Goal: Information Seeking & Learning: Learn about a topic

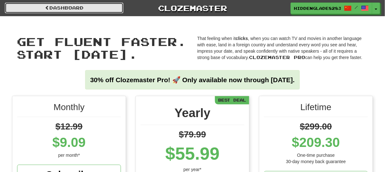
click at [107, 10] on link "Dashboard" at bounding box center [64, 8] width 119 height 11
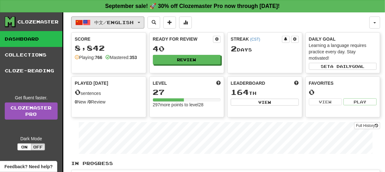
click at [110, 22] on span "中文 / English" at bounding box center [114, 22] width 39 height 5
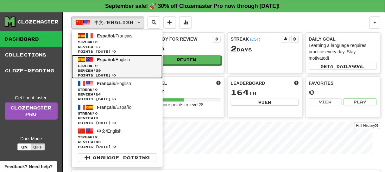
click at [124, 62] on link "Español / English Streak: 0 Review: 39 Points today: 0" at bounding box center [117, 67] width 91 height 24
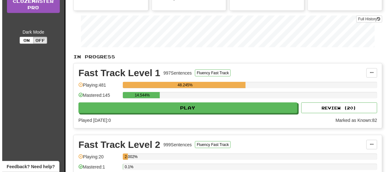
scroll to position [129, 0]
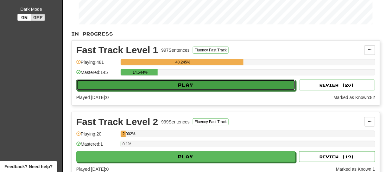
click at [192, 81] on button "Play" at bounding box center [185, 84] width 219 height 11
select select "**"
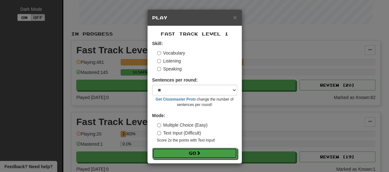
click at [200, 149] on button "Go" at bounding box center [194, 153] width 85 height 11
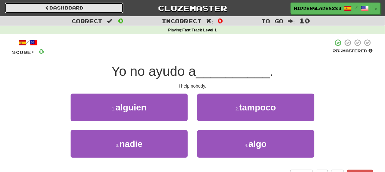
click at [105, 10] on link "Dashboard" at bounding box center [64, 8] width 119 height 11
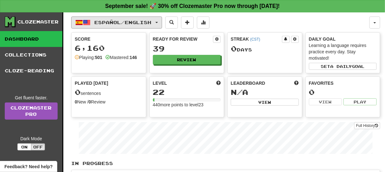
click at [159, 28] on button "Español / English" at bounding box center [116, 22] width 91 height 12
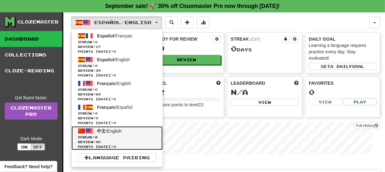
click at [125, 144] on span "Points today: 0" at bounding box center [117, 146] width 79 height 5
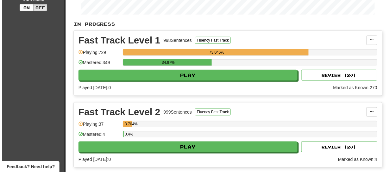
scroll to position [145, 0]
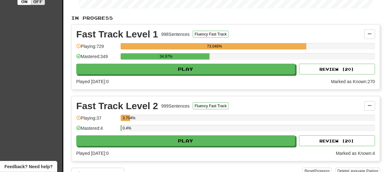
click at [181, 73] on div "Fast Track Level 1 998 Sentences Fluency Fast Track Manage Sentences Unpin from…" at bounding box center [226, 57] width 308 height 65
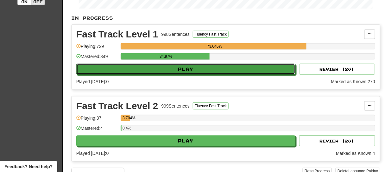
click at [183, 70] on button "Play" at bounding box center [185, 69] width 219 height 11
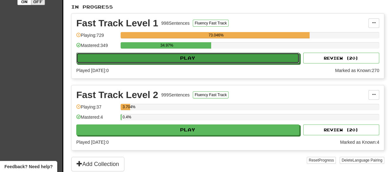
select select "**"
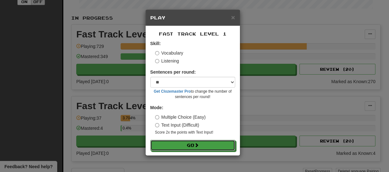
click at [190, 145] on button "Go" at bounding box center [192, 145] width 85 height 11
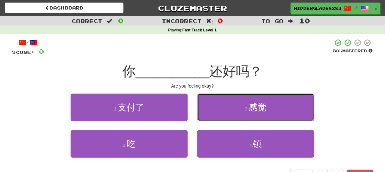
click at [226, 108] on button "2 . 感觉" at bounding box center [255, 107] width 117 height 28
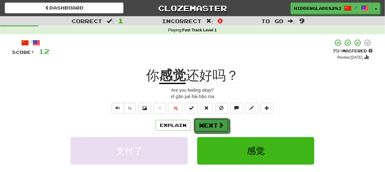
click at [215, 123] on button "Next" at bounding box center [211, 125] width 35 height 15
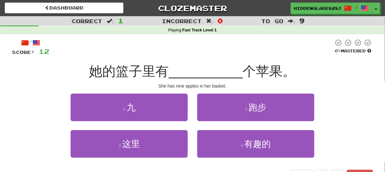
click at [186, 86] on div "She has nine apples in her basket." at bounding box center [192, 86] width 361 height 6
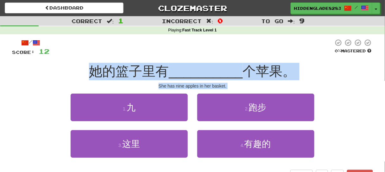
drag, startPoint x: 186, startPoint y: 86, endPoint x: 179, endPoint y: 73, distance: 14.6
click at [179, 73] on div "/ Score: 12 0 % Mastered 她的篮子里有 __________ 个苹果。 She has nine apples in her bask…" at bounding box center [192, 110] width 361 height 142
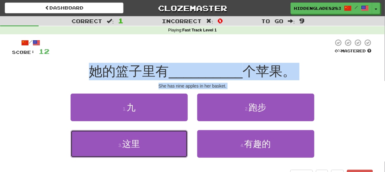
click at [178, 143] on button "3 . 这里" at bounding box center [129, 144] width 117 height 28
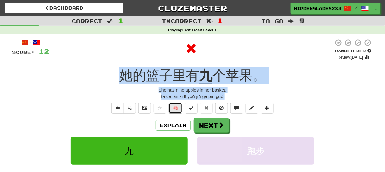
click at [176, 104] on button "🧠" at bounding box center [176, 108] width 14 height 11
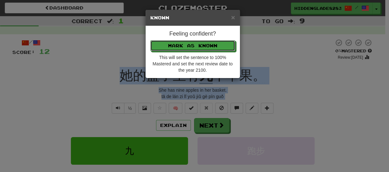
click at [207, 49] on button "Mark as Known" at bounding box center [192, 45] width 85 height 11
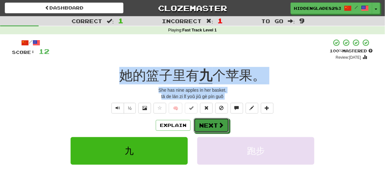
click at [199, 124] on button "Next" at bounding box center [211, 125] width 35 height 15
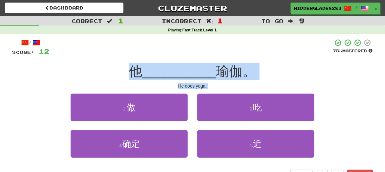
click at [185, 87] on div "He does yoga." at bounding box center [192, 86] width 361 height 6
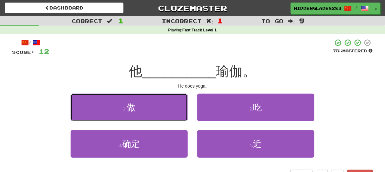
click at [182, 104] on button "1 . 做" at bounding box center [129, 107] width 117 height 28
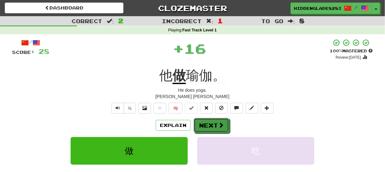
click at [208, 122] on button "Next" at bounding box center [211, 125] width 35 height 15
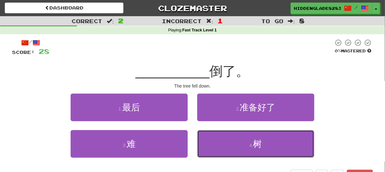
click at [228, 138] on button "4 . 树" at bounding box center [255, 144] width 117 height 28
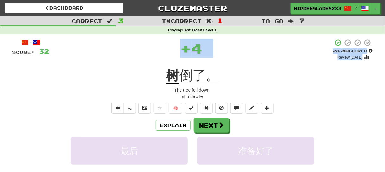
drag, startPoint x: 160, startPoint y: 57, endPoint x: 171, endPoint y: 74, distance: 20.7
click at [171, 74] on div "/ Score: 32 + 4 25 % Mastered Review: 2025-09-18 树 倒了。 The tree fell down. shù …" at bounding box center [192, 136] width 361 height 194
click at [171, 75] on u "树" at bounding box center [172, 76] width 13 height 16
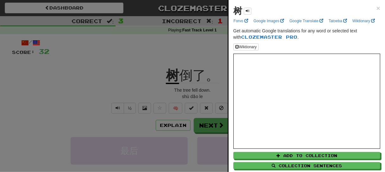
click at [152, 105] on div at bounding box center [192, 86] width 385 height 172
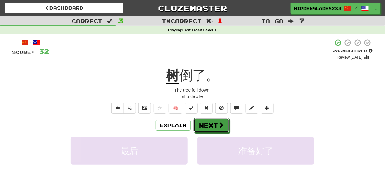
click at [198, 126] on button "Next" at bounding box center [211, 125] width 35 height 15
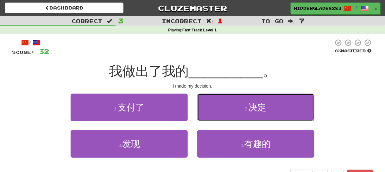
click at [222, 117] on button "2 . 决定" at bounding box center [255, 107] width 117 height 28
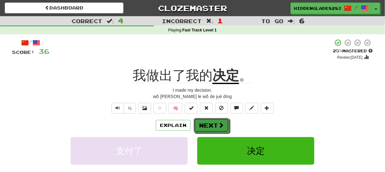
click at [208, 124] on button "Next" at bounding box center [211, 125] width 35 height 15
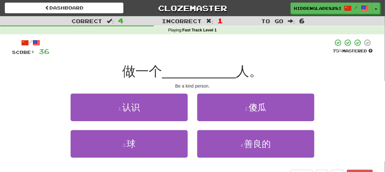
click at [174, 84] on div "Be a kind person." at bounding box center [192, 86] width 361 height 6
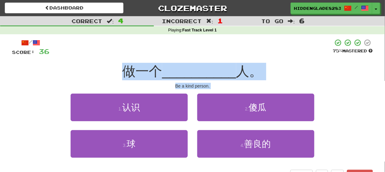
drag, startPoint x: 175, startPoint y: 84, endPoint x: 184, endPoint y: 65, distance: 21.2
click at [184, 65] on div "/ Score: 36 75 % Mastered 做一个 __________ 人。 Be a kind person. 1 . 认识 2 . 傻瓜 3 .…" at bounding box center [192, 110] width 361 height 142
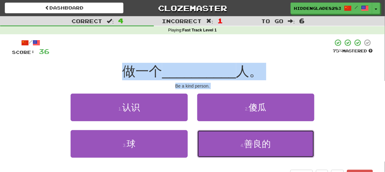
click at [217, 139] on button "4 . 善良的" at bounding box center [255, 144] width 117 height 28
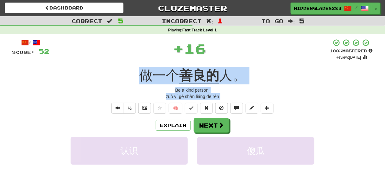
click at [170, 95] on div "zuò yí gè shàn liáng de rén" at bounding box center [192, 96] width 361 height 6
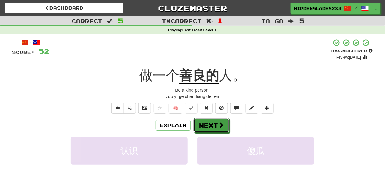
click at [220, 127] on span at bounding box center [221, 125] width 6 height 6
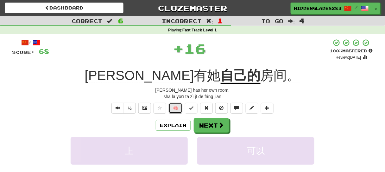
click at [176, 104] on button "🧠" at bounding box center [176, 108] width 14 height 11
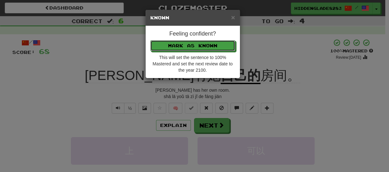
click at [206, 47] on button "Mark as Known" at bounding box center [192, 45] width 85 height 11
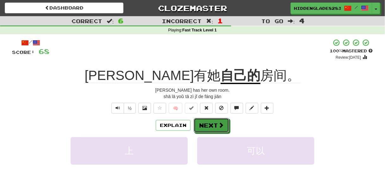
click at [209, 129] on button "Next" at bounding box center [211, 125] width 35 height 15
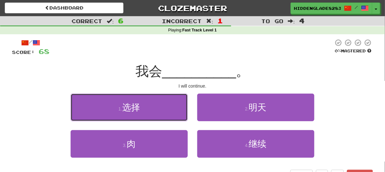
click at [166, 102] on button "1 . 选择" at bounding box center [129, 107] width 117 height 28
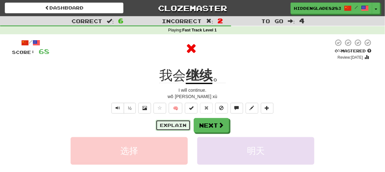
click at [175, 126] on button "Explain" at bounding box center [173, 125] width 35 height 11
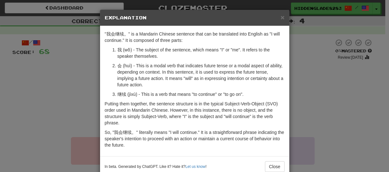
click at [117, 93] on p "继续 (jìxù) - This is a verb that means "to continue" or "to go on"." at bounding box center [200, 94] width 167 height 6
click at [88, 78] on div "× Explanation "我会继续。" is a Mandarin Chinese sentence that can be translated int…" at bounding box center [194, 86] width 389 height 172
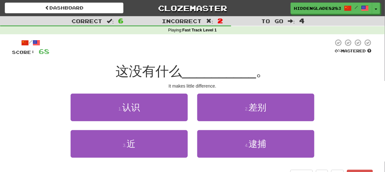
click at [153, 57] on div "/ Score: 68 0 % Mastered 这没有什么 __________ 。 It makes little difference. 1 . 认识 …" at bounding box center [192, 110] width 361 height 142
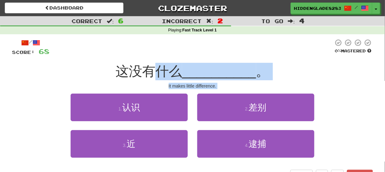
drag, startPoint x: 153, startPoint y: 57, endPoint x: 167, endPoint y: 114, distance: 59.3
click at [167, 114] on div "/ Score: 68 0 % Mastered 这没有什么 __________ 。 It makes little difference. 1 . 认识 …" at bounding box center [192, 110] width 361 height 142
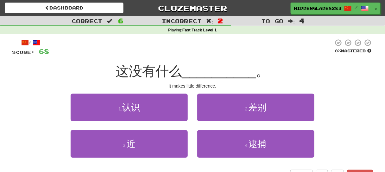
click at [135, 65] on span "这没有什么" at bounding box center [149, 71] width 67 height 15
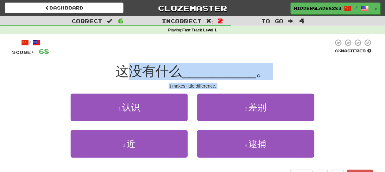
drag, startPoint x: 135, startPoint y: 65, endPoint x: 195, endPoint y: 102, distance: 70.1
click at [195, 102] on div "/ Score: 68 0 % Mastered 这没有什么 __________ 。 It makes little difference. 1 . 认识 …" at bounding box center [192, 110] width 361 height 142
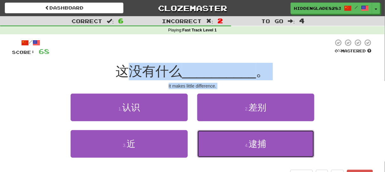
click at [211, 144] on button "4 . 逮捕" at bounding box center [255, 144] width 117 height 28
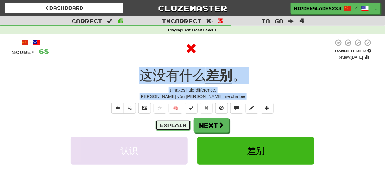
click at [171, 130] on button "Explain" at bounding box center [173, 125] width 35 height 11
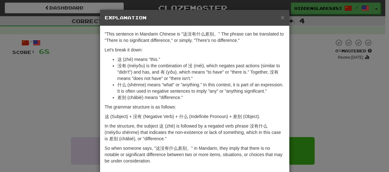
click at [103, 103] on div ""This sentence in Mandarin Chinese is "这没有什么差别。" The phrase can be translated t…" at bounding box center [194, 99] width 189 height 146
click at [92, 111] on div "× Explanation "This sentence in Mandarin Chinese is "这没有什么差别。" The phrase can b…" at bounding box center [194, 86] width 389 height 172
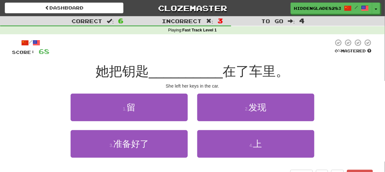
click at [249, 128] on div "2 . 发现" at bounding box center [256, 111] width 127 height 36
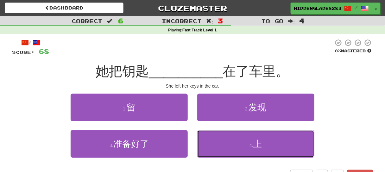
click at [245, 138] on button "4 . 上" at bounding box center [255, 144] width 117 height 28
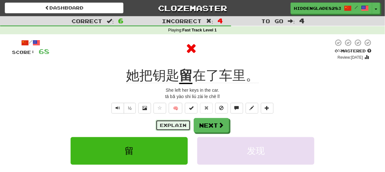
click at [181, 127] on button "Explain" at bounding box center [173, 125] width 35 height 11
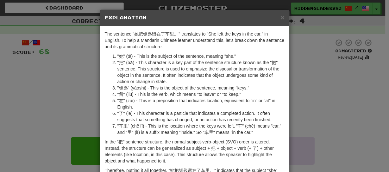
click at [91, 123] on div "× Explanation The sentence "她把钥匙留在了车里。" translates to "She left the keys in the…" at bounding box center [194, 86] width 389 height 172
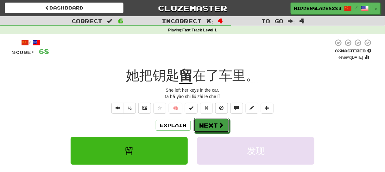
click at [205, 122] on button "Next" at bounding box center [211, 125] width 35 height 15
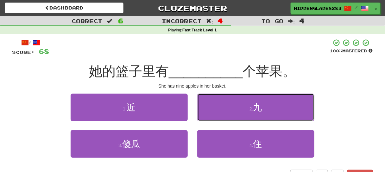
click at [215, 104] on button "2 . 九" at bounding box center [255, 107] width 117 height 28
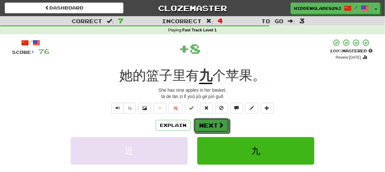
drag, startPoint x: 209, startPoint y: 118, endPoint x: 209, endPoint y: 125, distance: 7.3
click at [209, 125] on button "Next" at bounding box center [211, 125] width 35 height 15
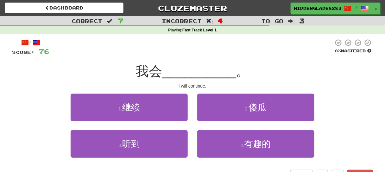
drag, startPoint x: 209, startPoint y: 125, endPoint x: 198, endPoint y: 120, distance: 12.3
click at [198, 120] on div "2 . 傻瓜" at bounding box center [256, 111] width 127 height 36
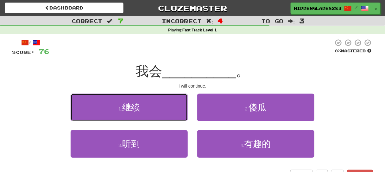
click at [156, 99] on button "1 . 继续" at bounding box center [129, 107] width 117 height 28
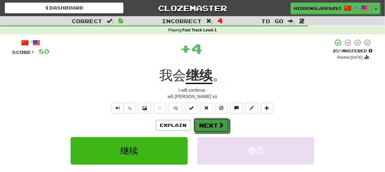
click at [213, 122] on button "Next" at bounding box center [211, 125] width 35 height 15
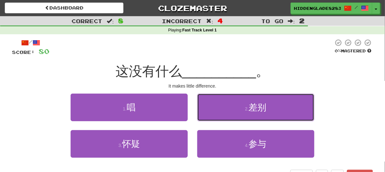
click at [220, 109] on button "2 . 差别" at bounding box center [255, 107] width 117 height 28
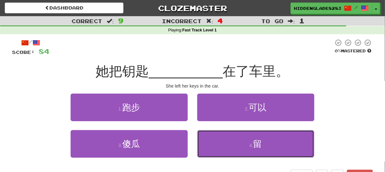
click at [220, 144] on button "4 . 留" at bounding box center [255, 144] width 117 height 28
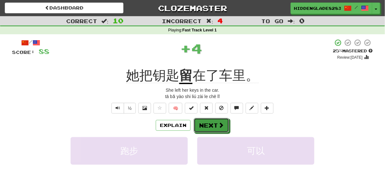
click at [217, 120] on button "Next" at bounding box center [211, 125] width 35 height 15
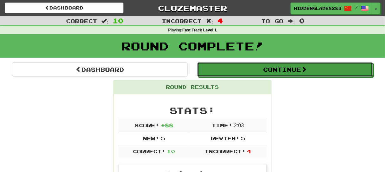
click at [223, 73] on button "Continue" at bounding box center [285, 69] width 176 height 15
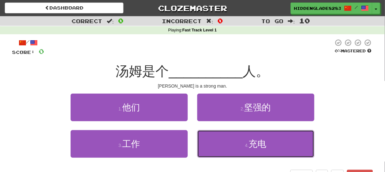
click at [238, 156] on button "4 . 充电" at bounding box center [255, 144] width 117 height 28
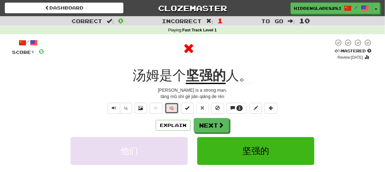
click at [171, 107] on button "🧠" at bounding box center [172, 108] width 14 height 11
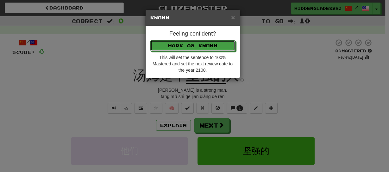
click at [190, 44] on button "Mark as Known" at bounding box center [192, 45] width 85 height 11
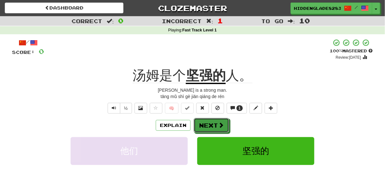
click at [203, 121] on button "Next" at bounding box center [211, 125] width 35 height 15
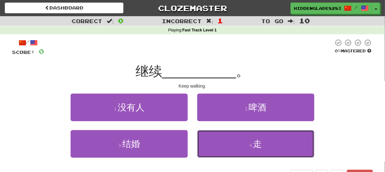
click at [229, 156] on button "4 . 走" at bounding box center [255, 144] width 117 height 28
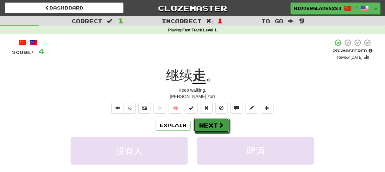
click at [217, 121] on button "Next" at bounding box center [211, 125] width 35 height 15
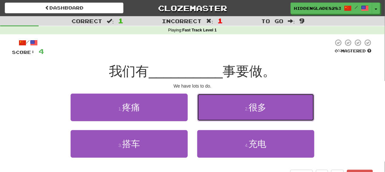
click at [251, 110] on span "很多" at bounding box center [258, 107] width 18 height 10
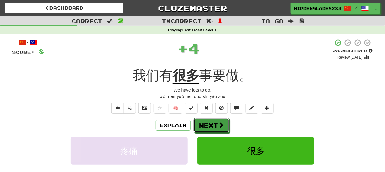
click at [206, 123] on button "Next" at bounding box center [211, 125] width 35 height 15
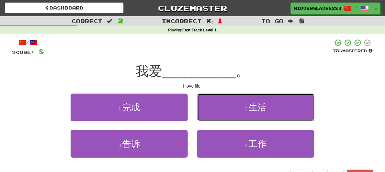
click at [243, 116] on button "2 . 生活" at bounding box center [255, 107] width 117 height 28
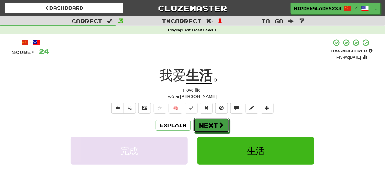
click at [211, 131] on button "Next" at bounding box center [211, 125] width 35 height 15
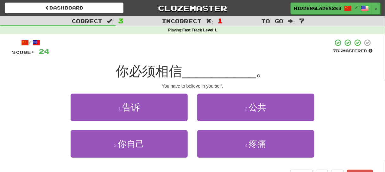
click at [147, 76] on span "你必须相信" at bounding box center [149, 71] width 67 height 15
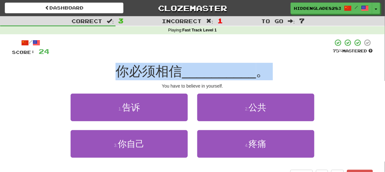
drag, startPoint x: 147, startPoint y: 76, endPoint x: 156, endPoint y: 78, distance: 9.1
click at [156, 78] on span "你必须相信" at bounding box center [149, 71] width 67 height 15
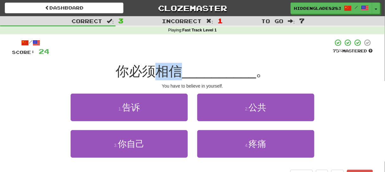
click at [156, 78] on span "你必须相信" at bounding box center [149, 71] width 67 height 15
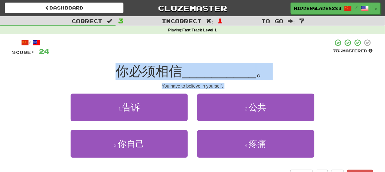
drag, startPoint x: 156, startPoint y: 78, endPoint x: 145, endPoint y: 142, distance: 65.2
click at [145, 142] on div "/ Score: 24 75 % Mastered 你必须相信 __________ 。 You have to believe in yourself. 1…" at bounding box center [192, 110] width 361 height 142
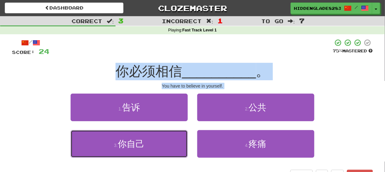
click at [145, 142] on button "3 . 你自己" at bounding box center [129, 144] width 117 height 28
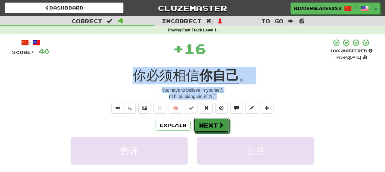
click at [201, 121] on button "Next" at bounding box center [211, 125] width 35 height 15
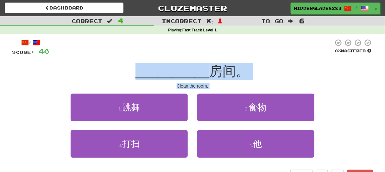
click at [192, 85] on div "Clean the room." at bounding box center [192, 86] width 361 height 6
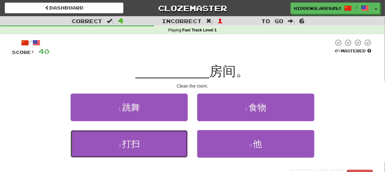
click at [150, 140] on button "3 . 打扫" at bounding box center [129, 144] width 117 height 28
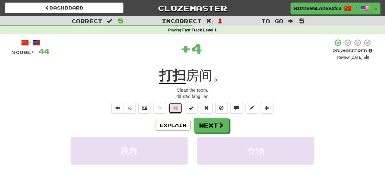
click at [174, 105] on button "🧠" at bounding box center [176, 108] width 14 height 11
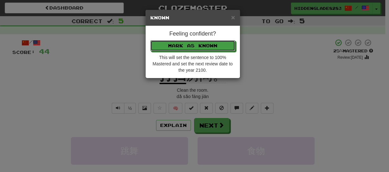
click at [196, 46] on button "Mark as Known" at bounding box center [192, 45] width 85 height 11
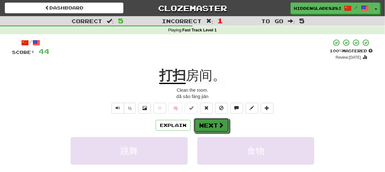
click at [213, 131] on button "Next" at bounding box center [211, 125] width 35 height 15
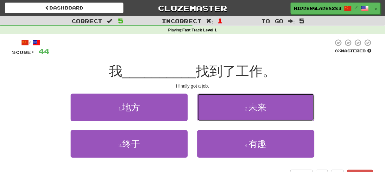
click at [248, 113] on button "2 . 未来" at bounding box center [255, 107] width 117 height 28
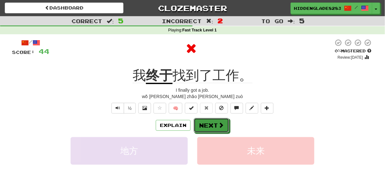
click at [207, 126] on button "Next" at bounding box center [211, 125] width 35 height 15
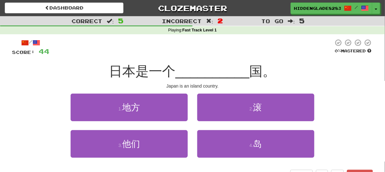
click at [132, 71] on span "日本是一个" at bounding box center [142, 71] width 67 height 15
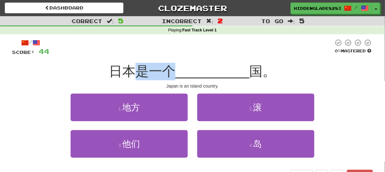
drag, startPoint x: 132, startPoint y: 71, endPoint x: 167, endPoint y: 73, distance: 34.6
click at [167, 73] on span "日本是一个" at bounding box center [142, 71] width 67 height 15
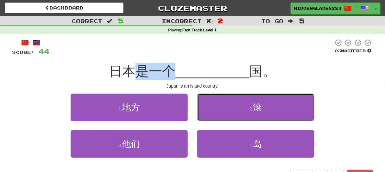
click at [238, 107] on button "2 . 滚" at bounding box center [255, 107] width 117 height 28
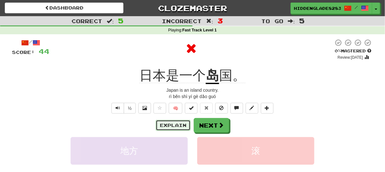
click at [165, 123] on button "Explain" at bounding box center [173, 125] width 35 height 11
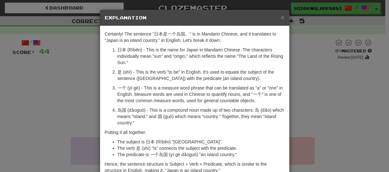
click at [120, 110] on p "岛国 (dǎoguó) - This is a compound noun made up of two characters: 岛 (dǎo) which …" at bounding box center [200, 116] width 167 height 19
click at [119, 112] on p "岛国 (dǎoguó) - This is a compound noun made up of two characters: 岛 (dǎo) which …" at bounding box center [200, 116] width 167 height 19
click at [254, 109] on p "岛国 (dǎoguó) - This is a compound noun made up of two characters: 岛 (dǎo) which …" at bounding box center [200, 116] width 167 height 19
click at [75, 66] on div "× Explanation Certainly! The sentence "日本是一个岛国。" is in Mandarin Chinese, and it…" at bounding box center [194, 86] width 389 height 172
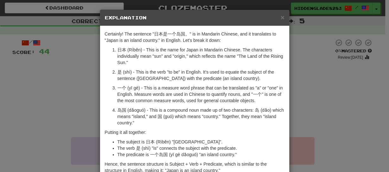
click at [60, 60] on div "× Explanation Certainly! The sentence "日本是一个岛国。" is in Mandarin Chinese, and it…" at bounding box center [194, 86] width 389 height 172
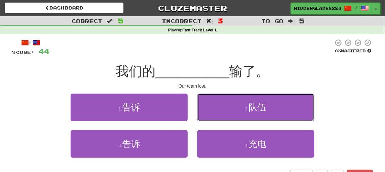
click at [231, 119] on button "2 . 队伍" at bounding box center [255, 107] width 117 height 28
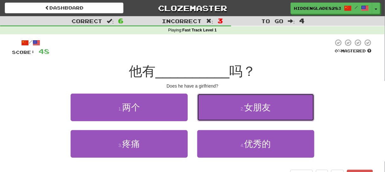
click at [230, 114] on button "2 . 女朋友" at bounding box center [255, 107] width 117 height 28
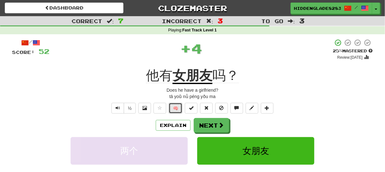
click at [175, 105] on button "🧠" at bounding box center [176, 108] width 14 height 11
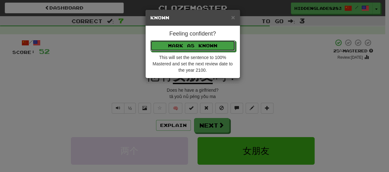
click at [214, 41] on button "Mark as Known" at bounding box center [192, 45] width 85 height 11
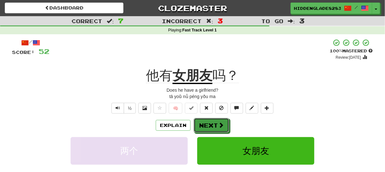
click at [213, 125] on button "Next" at bounding box center [211, 125] width 35 height 15
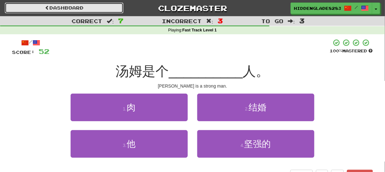
click at [107, 10] on link "Dashboard" at bounding box center [64, 8] width 119 height 11
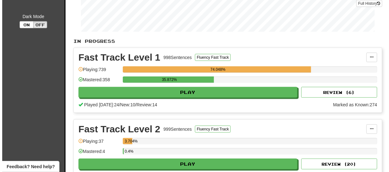
scroll to position [123, 0]
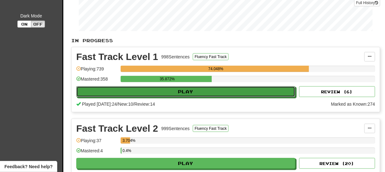
click at [164, 89] on button "Play" at bounding box center [185, 91] width 219 height 11
select select "**"
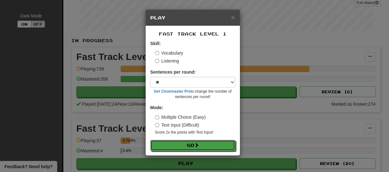
click at [166, 144] on button "Go" at bounding box center [192, 145] width 85 height 11
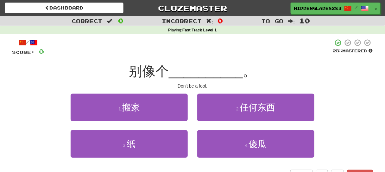
click at [179, 76] on span "__________" at bounding box center [206, 71] width 74 height 15
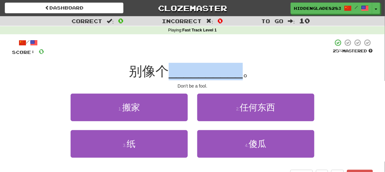
click at [179, 76] on span "__________" at bounding box center [206, 71] width 74 height 15
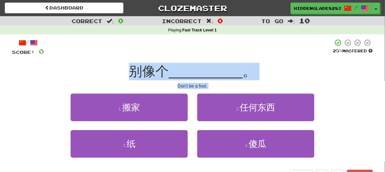
drag, startPoint x: 179, startPoint y: 76, endPoint x: 207, endPoint y: 127, distance: 58.1
click at [207, 127] on div "/ Score: 0 25 % Mastered 别像个 __________ 。 Don't be a fool. 1 . 搬家 2 . 任何东西 3 . …" at bounding box center [192, 110] width 361 height 142
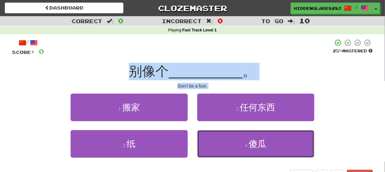
click at [220, 143] on button "4 . 傻瓜" at bounding box center [255, 144] width 117 height 28
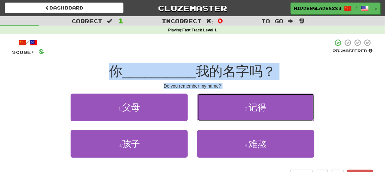
click at [232, 118] on button "2 . 记得" at bounding box center [255, 107] width 117 height 28
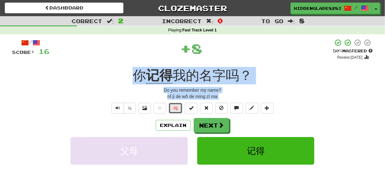
click at [177, 109] on button "🧠" at bounding box center [176, 108] width 14 height 11
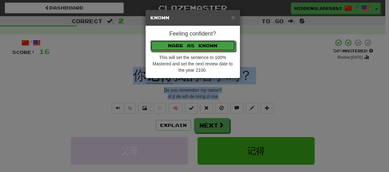
click at [194, 42] on button "Mark as Known" at bounding box center [192, 45] width 85 height 11
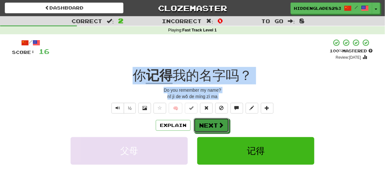
click at [209, 122] on button "Next" at bounding box center [211, 125] width 35 height 15
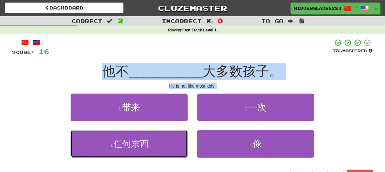
click at [158, 144] on button "3 . 任何东西" at bounding box center [129, 144] width 117 height 28
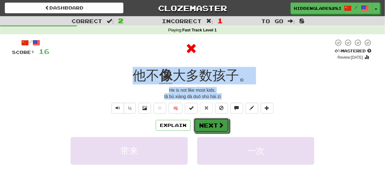
click at [214, 131] on button "Next" at bounding box center [211, 125] width 35 height 15
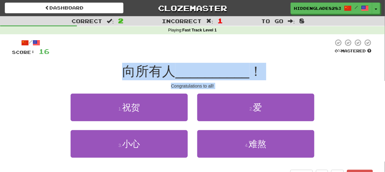
click at [167, 86] on div "Congratulations to all!" at bounding box center [192, 86] width 361 height 6
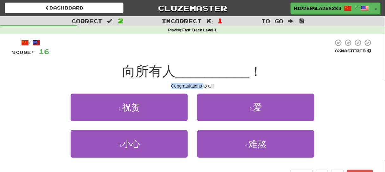
click at [167, 86] on div "Congratulations to all!" at bounding box center [192, 86] width 361 height 6
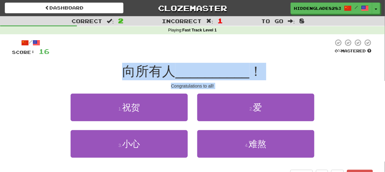
drag, startPoint x: 167, startPoint y: 86, endPoint x: 171, endPoint y: 72, distance: 14.7
click at [171, 72] on div "/ Score: 16 0 % Mastered 向所有人 __________ ！ Congratulations to all! 1 . 祝贺 2 . 爱…" at bounding box center [192, 110] width 361 height 142
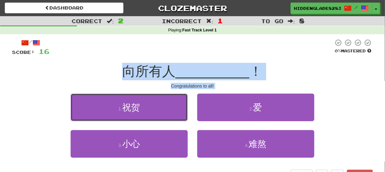
click at [162, 120] on button "1 . 祝贺" at bounding box center [129, 107] width 117 height 28
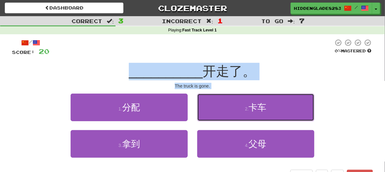
click at [228, 117] on button "2 . 卡车" at bounding box center [255, 107] width 117 height 28
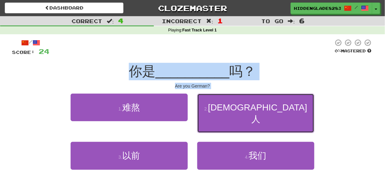
click at [200, 117] on button "2 . 德国人" at bounding box center [255, 113] width 117 height 40
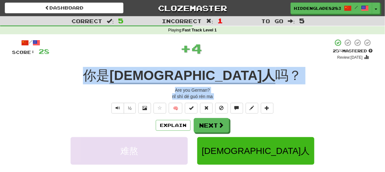
click at [169, 92] on div "Are you German?" at bounding box center [192, 90] width 361 height 6
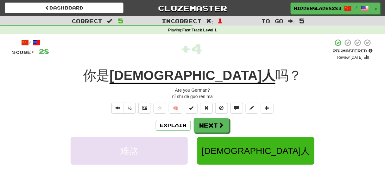
click at [180, 74] on u "德国人" at bounding box center [193, 76] width 166 height 16
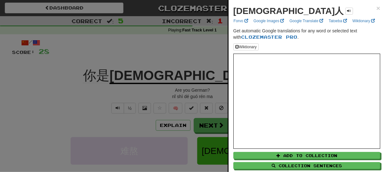
drag, startPoint x: 173, startPoint y: 121, endPoint x: 173, endPoint y: 129, distance: 7.9
click at [173, 129] on div at bounding box center [192, 86] width 385 height 172
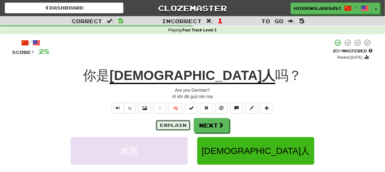
click at [170, 122] on button "Explain" at bounding box center [173, 125] width 35 height 11
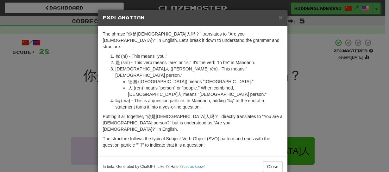
click at [120, 66] on li "德国人 (Déguó rén) - This means "German person." 德国 (Déguó) means "Germany." 人 (ré…" at bounding box center [199, 82] width 167 height 32
click at [118, 66] on li "德国人 (Déguó rén) - This means "German person." 德国 (Déguó) means "Germany." 人 (ré…" at bounding box center [199, 82] width 167 height 32
click at [46, 91] on div "× Explanation The phrase "你是德国人吗？" translates to "Are you German?" in English. …" at bounding box center [194, 86] width 389 height 172
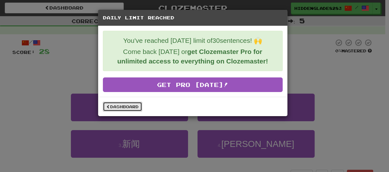
click at [119, 108] on link "Dashboard" at bounding box center [122, 107] width 39 height 10
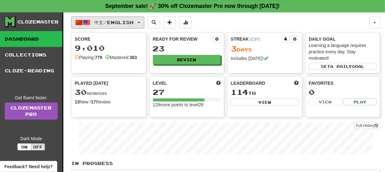
click at [124, 25] on button "中文 / English" at bounding box center [107, 22] width 73 height 12
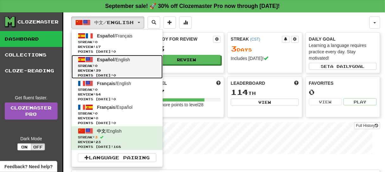
click at [115, 62] on link "Español / English Streak: 0 Review: 39 Points today: 0" at bounding box center [117, 67] width 91 height 24
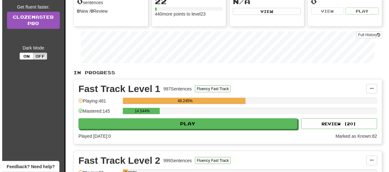
scroll to position [127, 0]
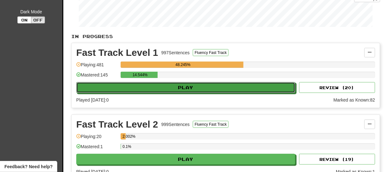
click at [148, 86] on button "Play" at bounding box center [185, 87] width 219 height 11
select select "**"
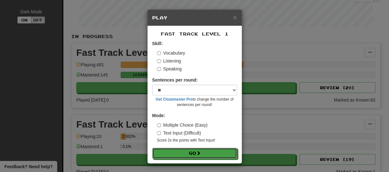
click at [200, 150] on button "Go" at bounding box center [194, 153] width 85 height 11
click at [200, 150] on span at bounding box center [198, 152] width 4 height 4
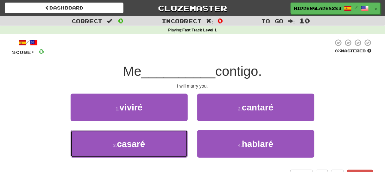
click at [168, 140] on button "3 . casaré" at bounding box center [129, 144] width 117 height 28
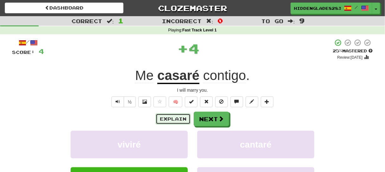
click at [175, 121] on button "Explain" at bounding box center [173, 118] width 35 height 11
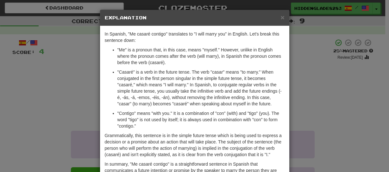
click at [82, 98] on div "× Explanation In Spanish, "Me casaré contigo" translates to "I will marry you" …" at bounding box center [194, 86] width 389 height 172
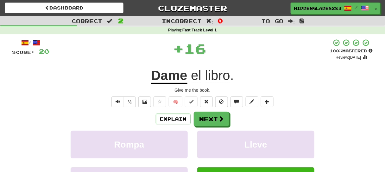
click at [159, 124] on div "Explain Next" at bounding box center [192, 118] width 361 height 15
click at [162, 118] on button "Explain" at bounding box center [173, 118] width 35 height 11
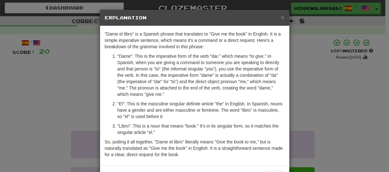
click at [82, 67] on div "× Explanation "Dame el libro" is a Spanish phrase that translates to "Give me t…" at bounding box center [194, 86] width 389 height 172
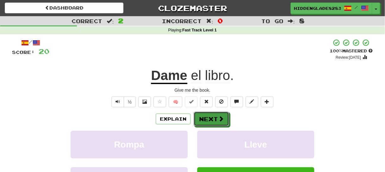
click at [213, 118] on button "Next" at bounding box center [211, 118] width 35 height 15
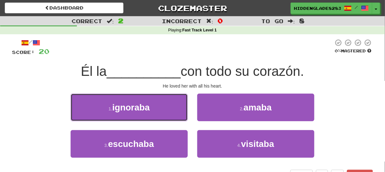
drag, startPoint x: 186, startPoint y: 94, endPoint x: 163, endPoint y: 81, distance: 26.1
click at [163, 81] on div "/ Score: 20 0 % Mastered Él la __________ con todo su corazón. He loved her wit…" at bounding box center [192, 110] width 361 height 142
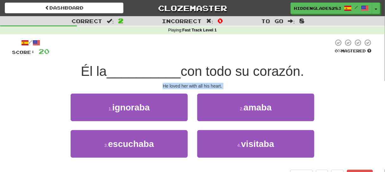
drag, startPoint x: 163, startPoint y: 82, endPoint x: 225, endPoint y: 119, distance: 72.1
click at [225, 119] on div "/ Score: 20 0 % Mastered Él la __________ con todo su corazón. He loved her wit…" at bounding box center [192, 110] width 361 height 142
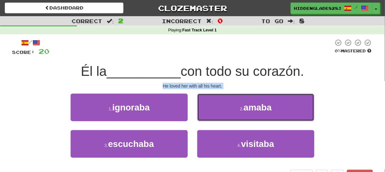
click at [225, 119] on button "2 . amaba" at bounding box center [255, 107] width 117 height 28
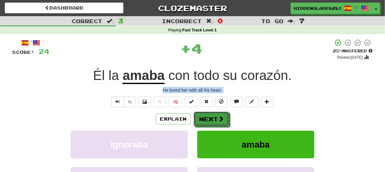
click at [204, 118] on button "Next" at bounding box center [211, 118] width 35 height 15
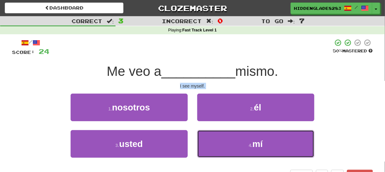
click at [218, 132] on button "4 . mí" at bounding box center [255, 144] width 117 height 28
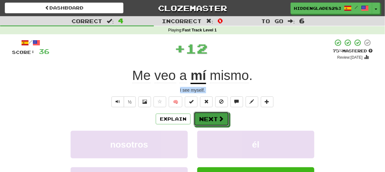
click at [205, 114] on button "Next" at bounding box center [211, 118] width 35 height 15
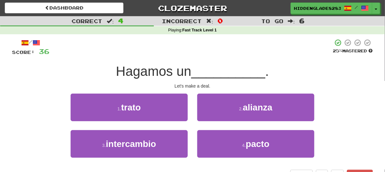
click at [155, 74] on span "Hagamos un" at bounding box center [153, 71] width 75 height 15
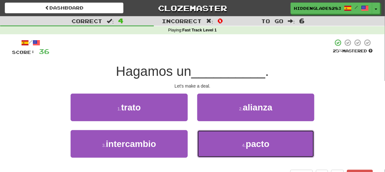
click at [223, 138] on button "4 . pacto" at bounding box center [255, 144] width 117 height 28
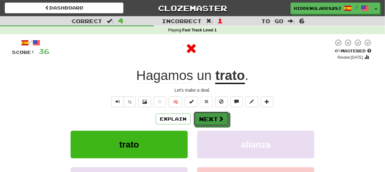
click at [209, 113] on button "Next" at bounding box center [211, 118] width 35 height 15
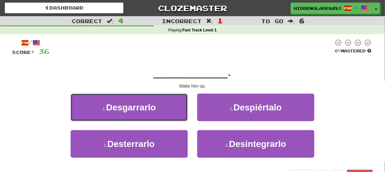
click at [165, 105] on button "1 . Desgarrarlo" at bounding box center [129, 107] width 117 height 28
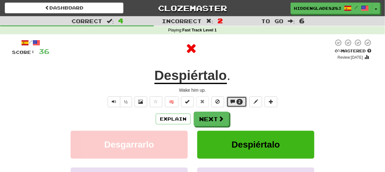
click at [229, 105] on button "2" at bounding box center [237, 101] width 21 height 11
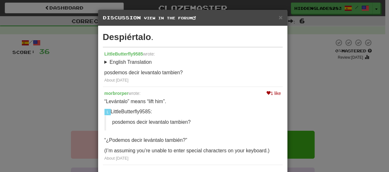
click at [79, 74] on div "× Discussion View in the forum Despiértalo . LittleButterfly9585 wrote: English…" at bounding box center [194, 86] width 389 height 172
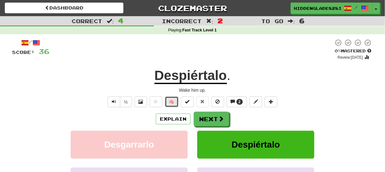
click at [175, 105] on button "🧠" at bounding box center [172, 101] width 14 height 11
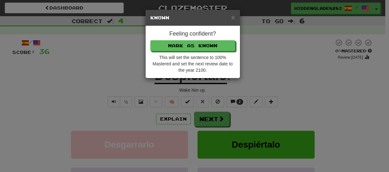
click at [185, 54] on div "This will set the sentence to 100% Mastered and set the next review date to the…" at bounding box center [192, 63] width 85 height 19
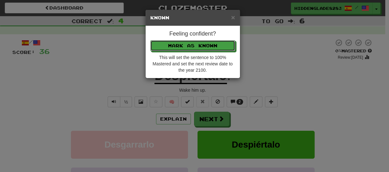
click at [185, 50] on button "Mark as Known" at bounding box center [192, 45] width 85 height 11
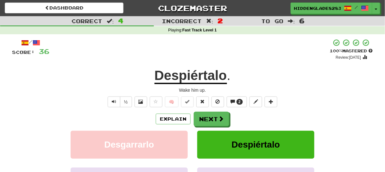
click at [211, 109] on div "/ Score: 36 100 % Mastered Review: 2100-01-01 Despiértalo . Wake him up. ½ 🧠 2 …" at bounding box center [192, 133] width 361 height 188
click at [210, 114] on button "Next" at bounding box center [211, 118] width 35 height 15
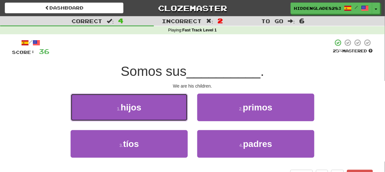
click at [162, 119] on button "1 . hijos" at bounding box center [129, 107] width 117 height 28
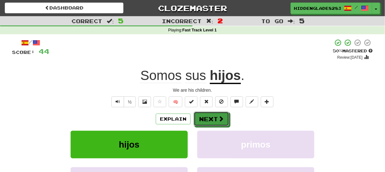
click at [217, 116] on button "Next" at bounding box center [211, 118] width 35 height 15
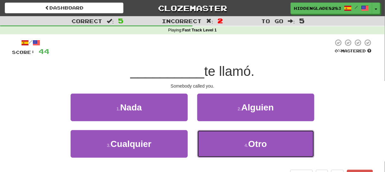
click at [283, 148] on button "4 . Otro" at bounding box center [255, 144] width 117 height 28
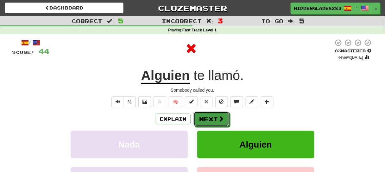
click at [213, 121] on button "Next" at bounding box center [211, 118] width 35 height 15
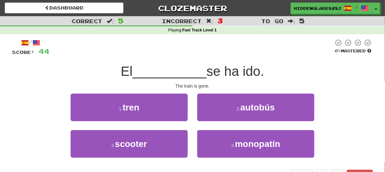
click at [158, 76] on span "__________" at bounding box center [170, 71] width 74 height 15
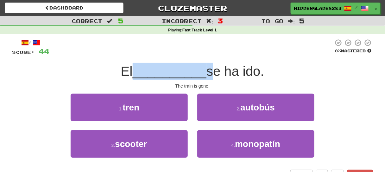
click at [158, 76] on span "__________" at bounding box center [170, 71] width 74 height 15
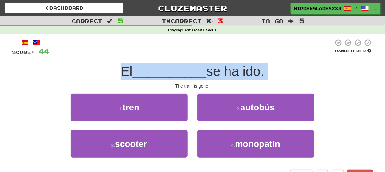
click at [158, 76] on span "__________" at bounding box center [170, 71] width 74 height 15
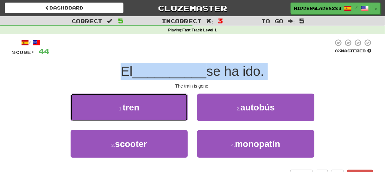
click at [156, 99] on button "1 . tren" at bounding box center [129, 107] width 117 height 28
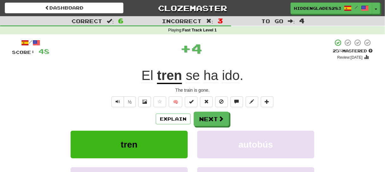
click at [225, 108] on div "/ Score: 48 + 4 25 % Mastered Review: 2025-09-18 El tren se ha ido . The train …" at bounding box center [192, 133] width 361 height 188
click at [221, 114] on button "Next" at bounding box center [211, 118] width 35 height 15
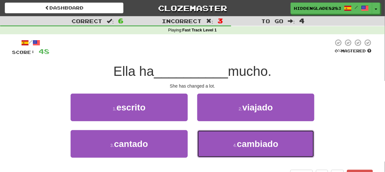
click at [227, 143] on button "4 . cambiado" at bounding box center [255, 144] width 117 height 28
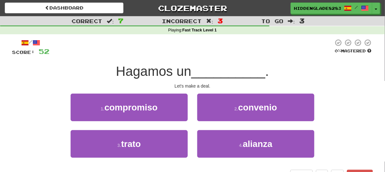
click at [41, 124] on div "1 . compromiso 2 . convenio" at bounding box center [193, 111] width 380 height 36
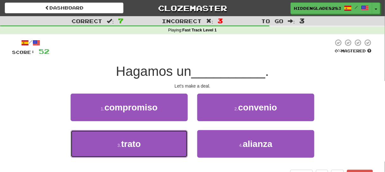
click at [106, 143] on button "3 . trato" at bounding box center [129, 144] width 117 height 28
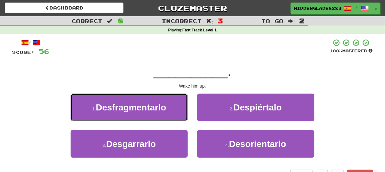
click at [170, 115] on button "1 . Desfragmentarlo" at bounding box center [129, 107] width 117 height 28
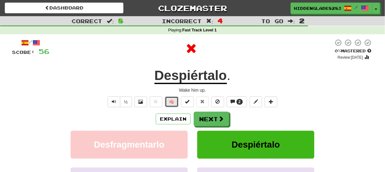
click at [174, 100] on button "🧠" at bounding box center [172, 101] width 14 height 11
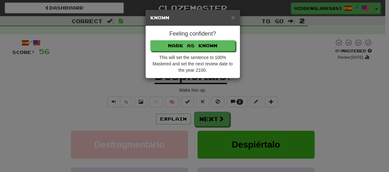
click at [184, 38] on div "Feeling confident? Mark as Known This will set the sentence to 100% Mastered an…" at bounding box center [193, 52] width 94 height 52
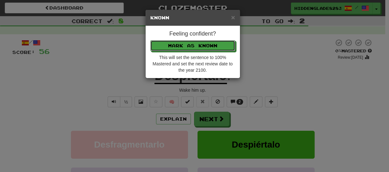
click at [184, 41] on button "Mark as Known" at bounding box center [192, 45] width 85 height 11
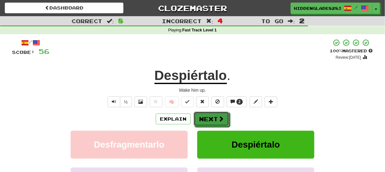
click at [210, 117] on button "Next" at bounding box center [211, 118] width 35 height 15
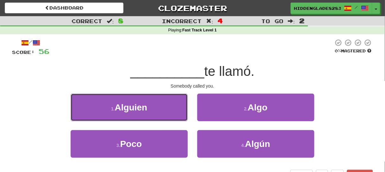
click at [129, 106] on span "Alguien" at bounding box center [131, 107] width 33 height 10
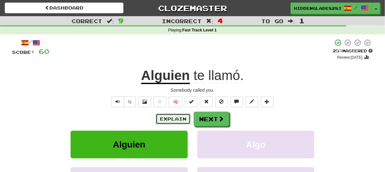
click at [168, 122] on button "Explain" at bounding box center [173, 118] width 35 height 11
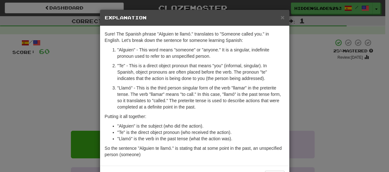
click at [25, 83] on div "× Explanation Sure! The Spanish phrase "Alguien te llamó." translates to "Someo…" at bounding box center [194, 86] width 389 height 172
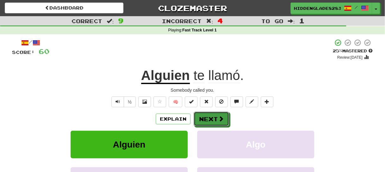
click at [211, 122] on button "Next" at bounding box center [211, 118] width 35 height 15
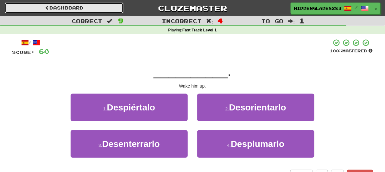
click at [17, 4] on link "Dashboard" at bounding box center [64, 8] width 119 height 11
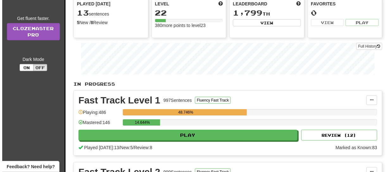
scroll to position [127, 0]
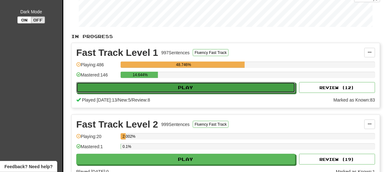
click at [144, 89] on button "Play" at bounding box center [185, 87] width 219 height 11
select select "**"
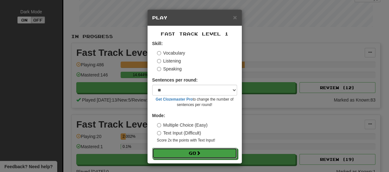
click at [157, 156] on button "Go" at bounding box center [194, 153] width 85 height 11
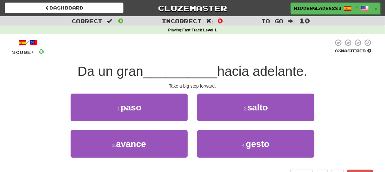
click at [110, 64] on span "Da un gran" at bounding box center [111, 71] width 66 height 15
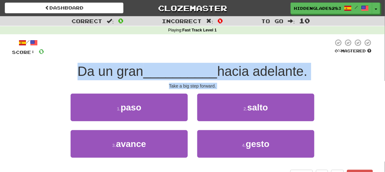
drag, startPoint x: 110, startPoint y: 64, endPoint x: 141, endPoint y: 86, distance: 38.1
click at [141, 86] on div "/ Score: 0 0 % Mastered Da un gran __________ hacia adelante. Take a big step f…" at bounding box center [192, 110] width 361 height 142
click at [138, 89] on div "/ Score: 0 0 % Mastered Da un gran __________ hacia adelante. Take a big step f…" at bounding box center [192, 110] width 361 height 142
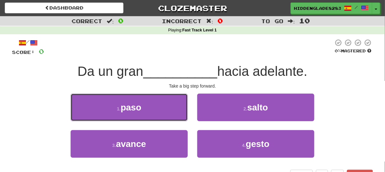
click at [135, 103] on span "paso" at bounding box center [131, 107] width 21 height 10
